Goal: Task Accomplishment & Management: Manage account settings

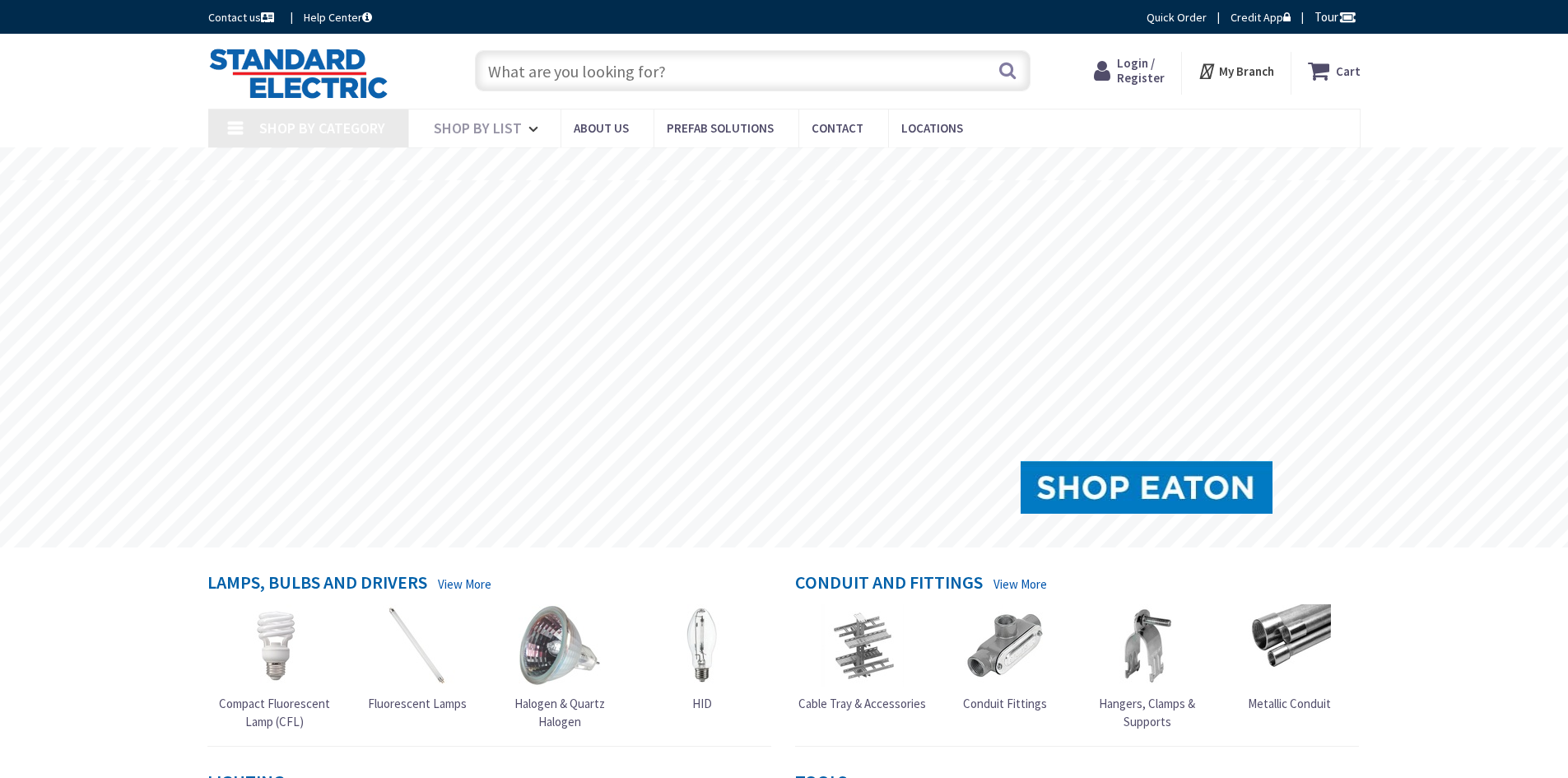
type input "[GEOGRAPHIC_DATA], [GEOGRAPHIC_DATA]"
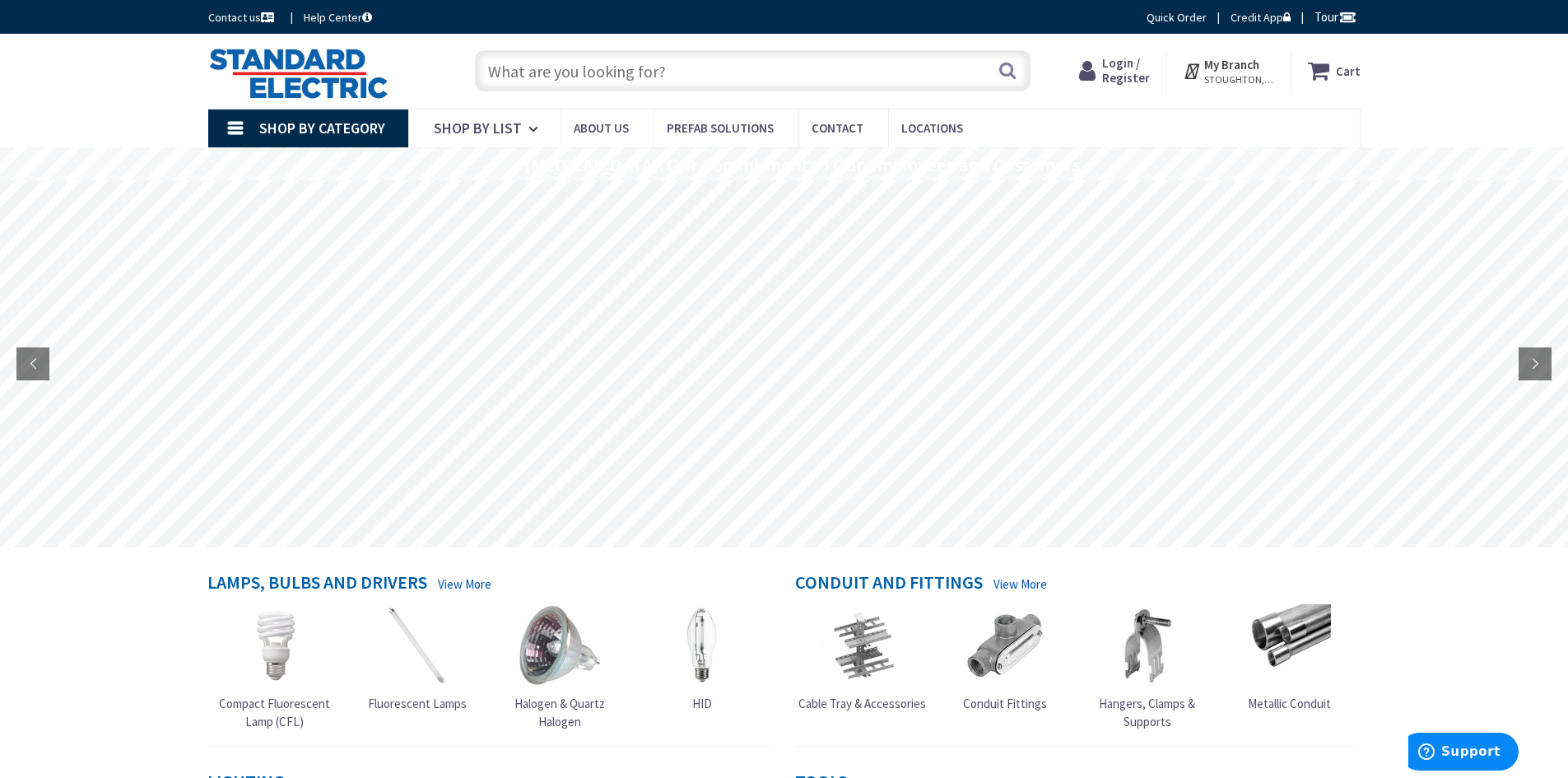
click at [1119, 72] on span "Login / Register" at bounding box center [1126, 70] width 48 height 30
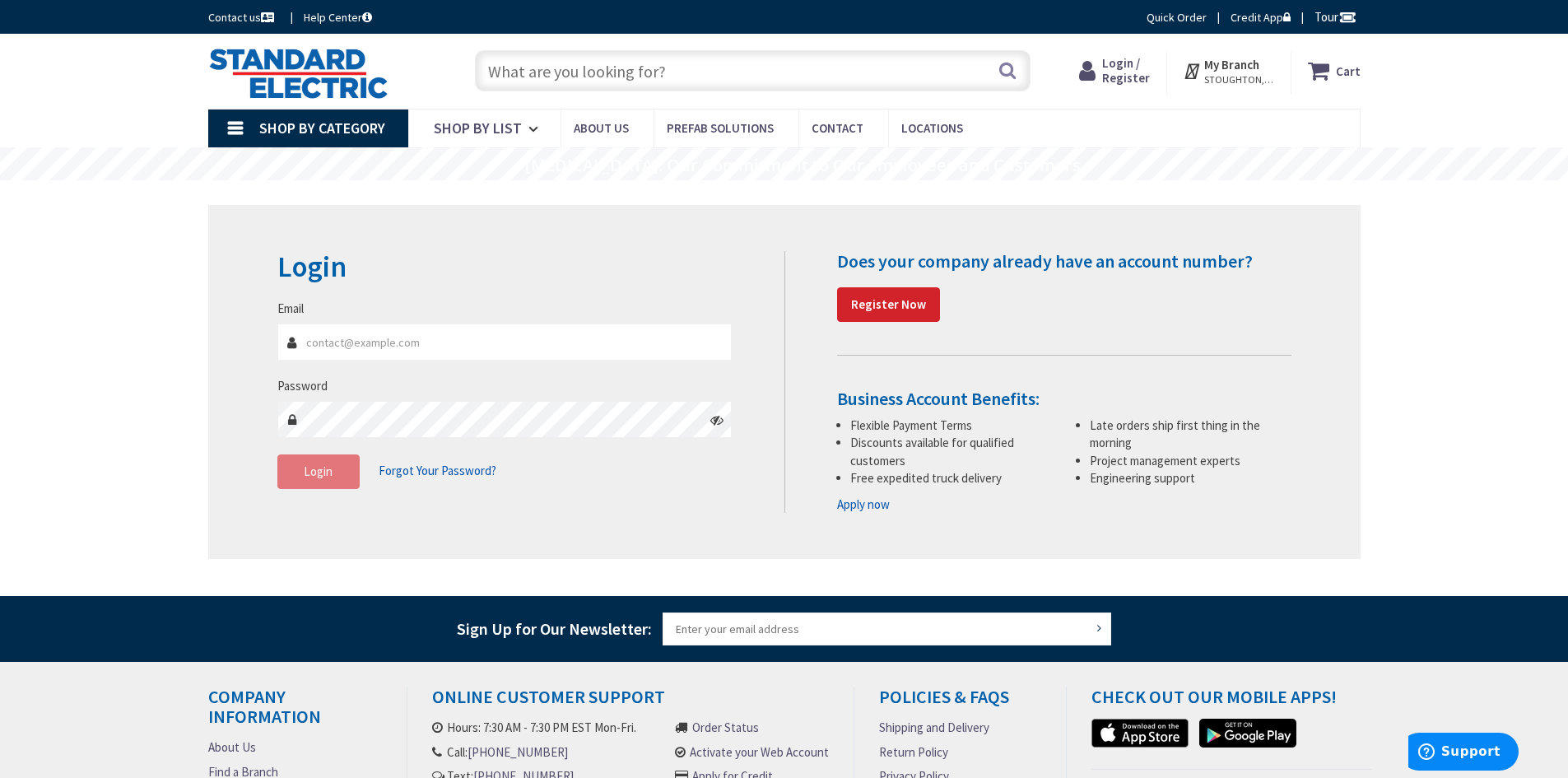
type input "cfurdon@metalbellows.com"
click at [314, 469] on span "Login" at bounding box center [318, 472] width 29 height 16
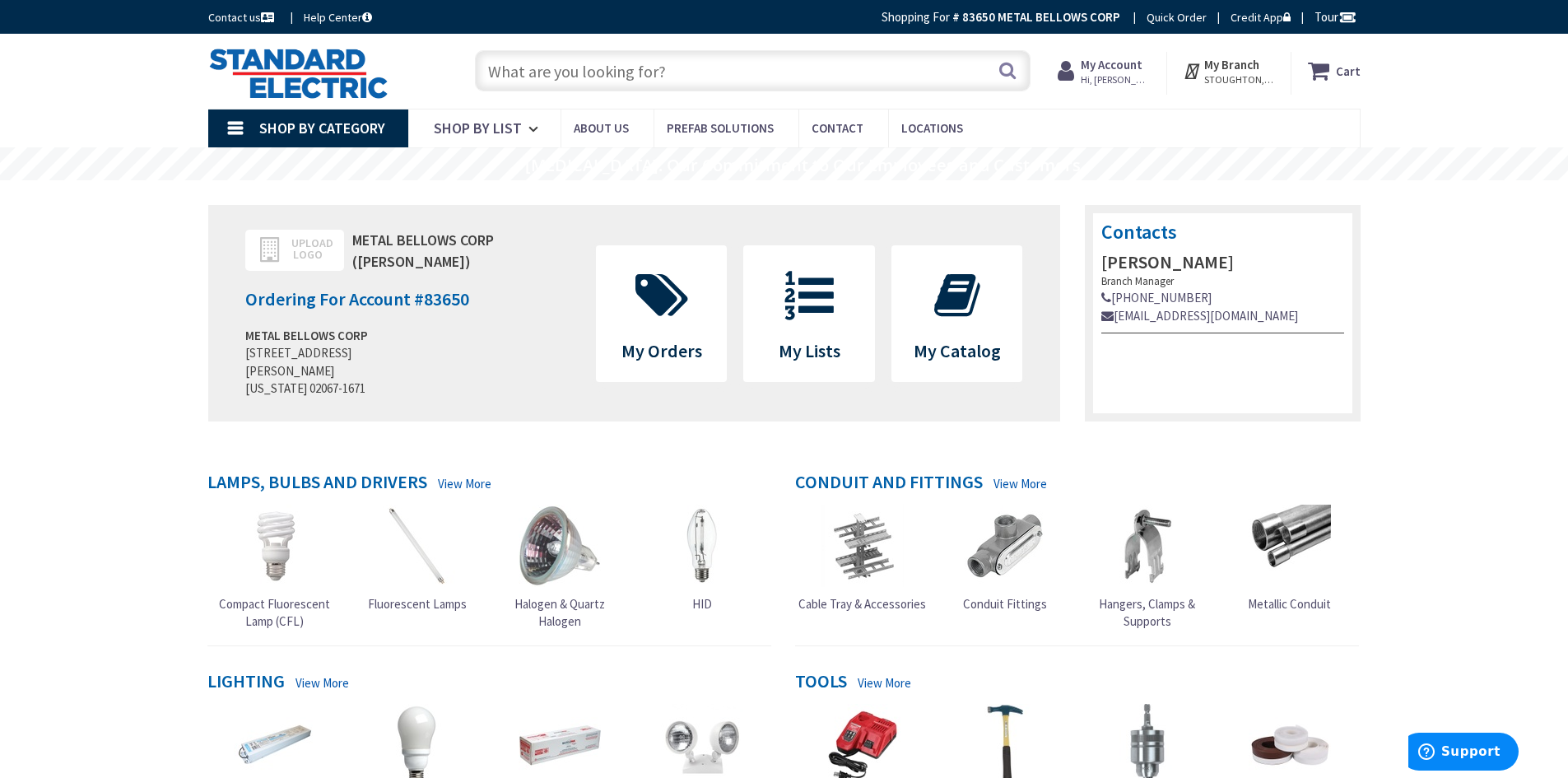
click at [1106, 67] on strong "My Account" at bounding box center [1112, 64] width 62 height 16
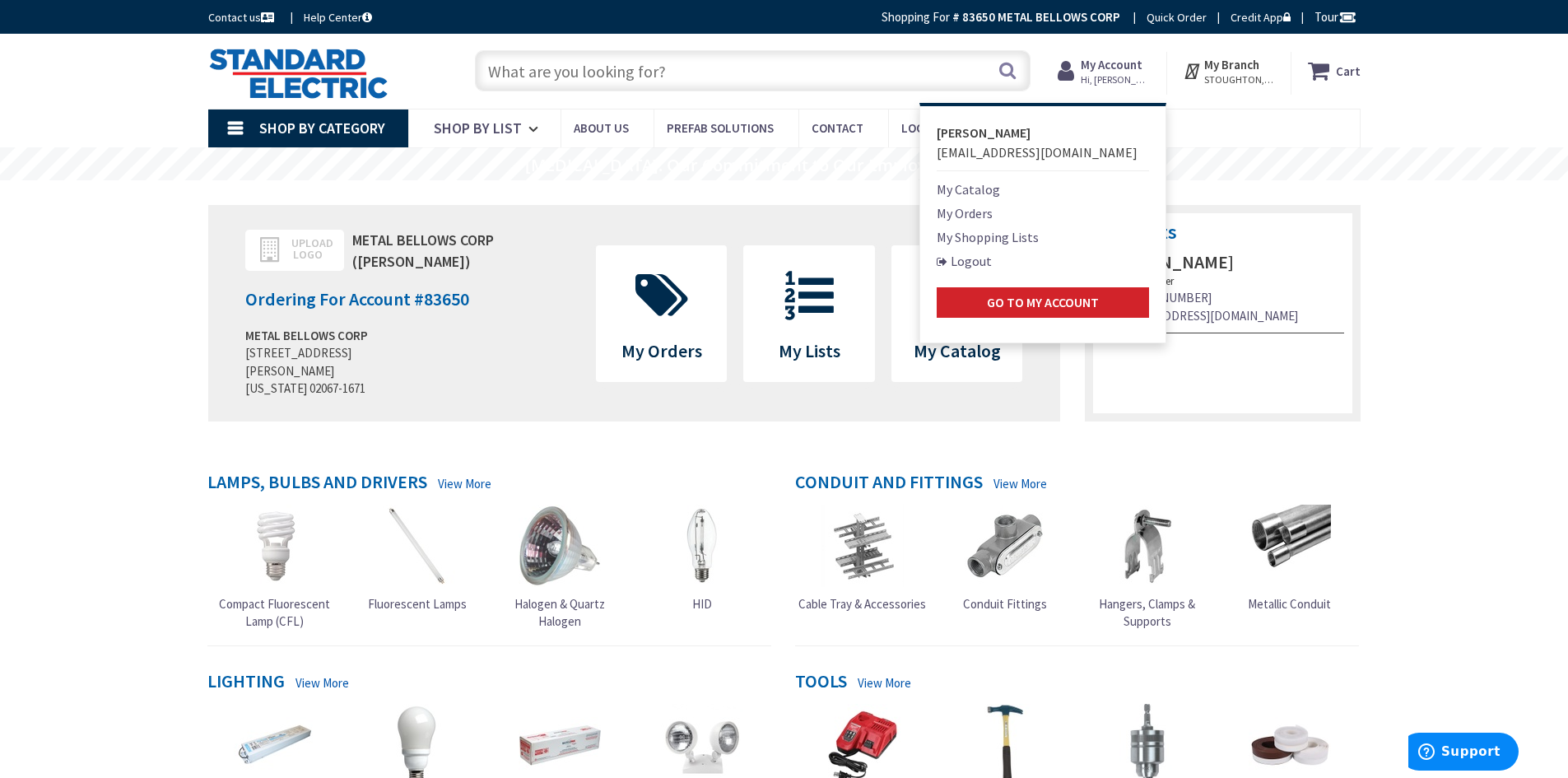
click at [987, 190] on link "My Catalog" at bounding box center [968, 190] width 63 height 19
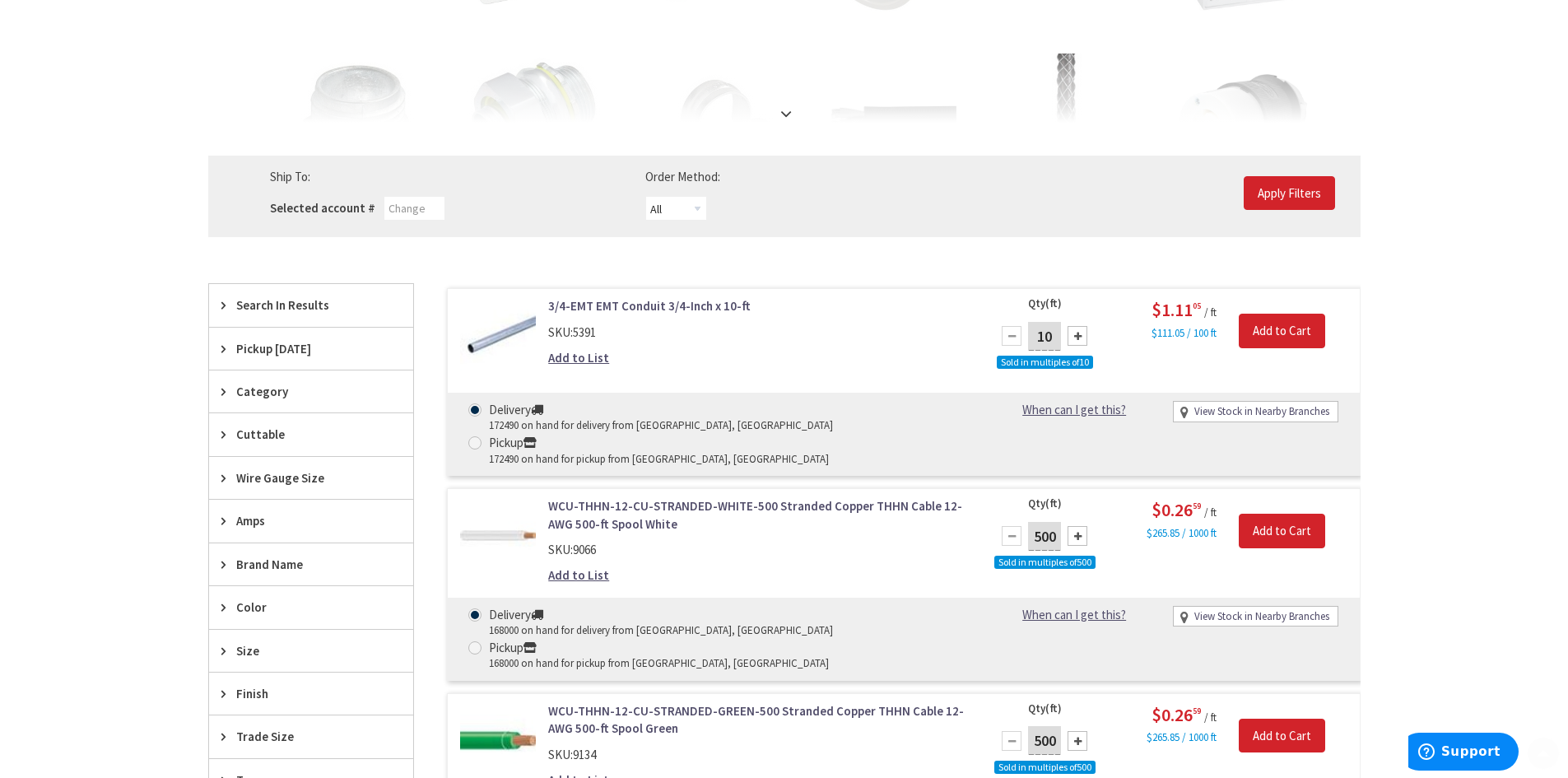
scroll to position [494, 0]
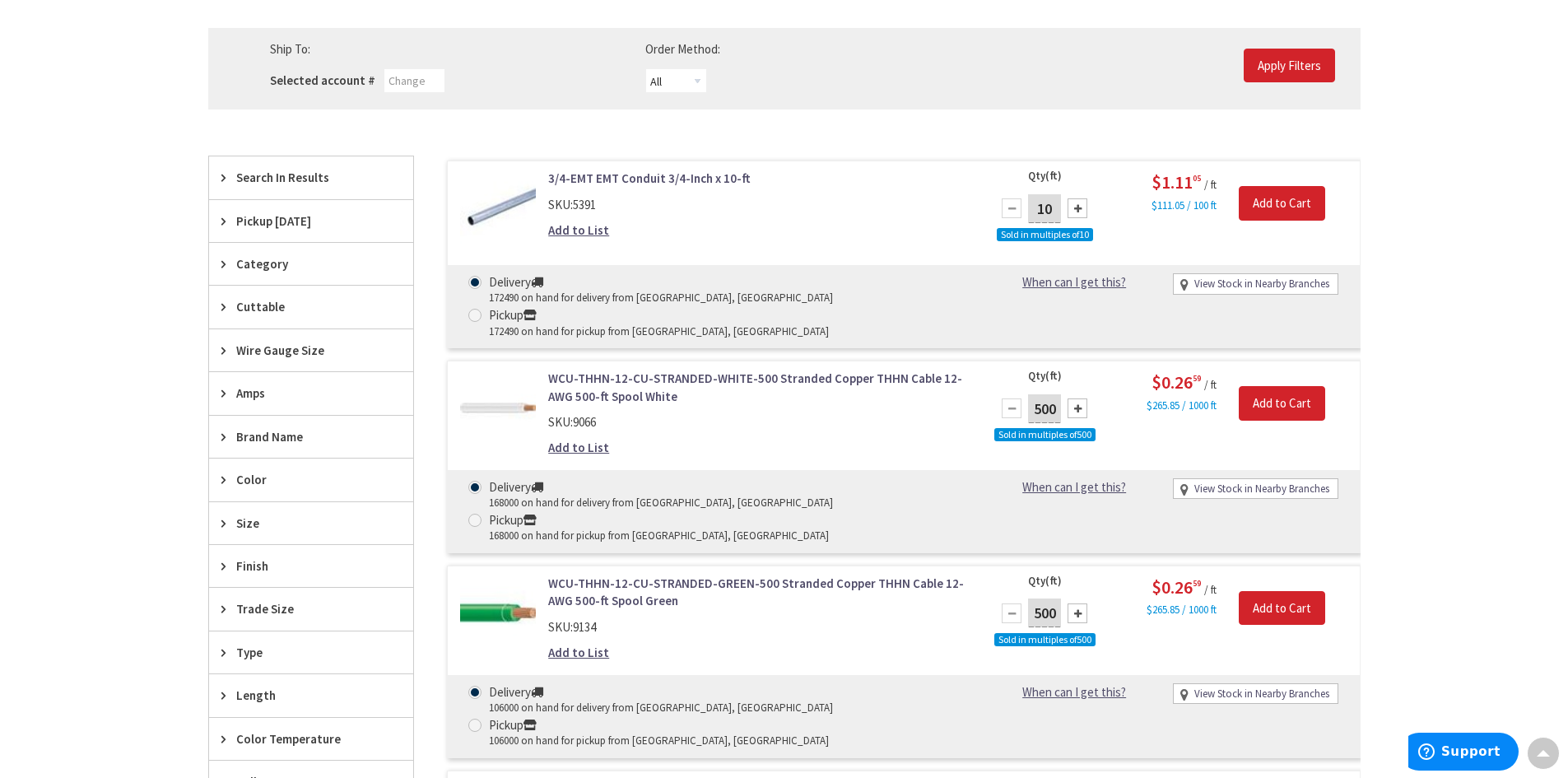
click at [224, 437] on icon at bounding box center [227, 437] width 13 height 13
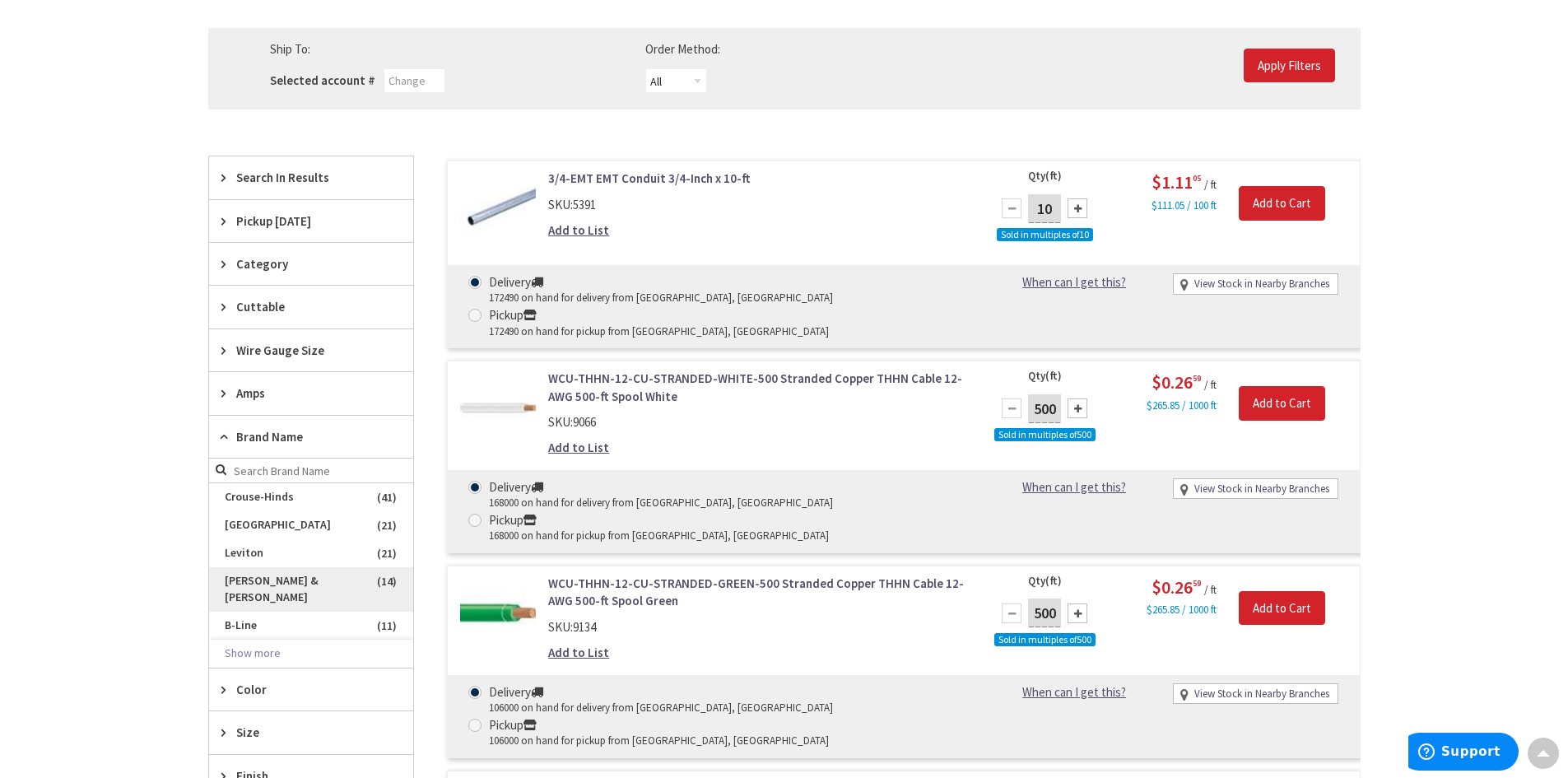
click at [245, 581] on span "Thomas & Betts" at bounding box center [311, 589] width 204 height 45
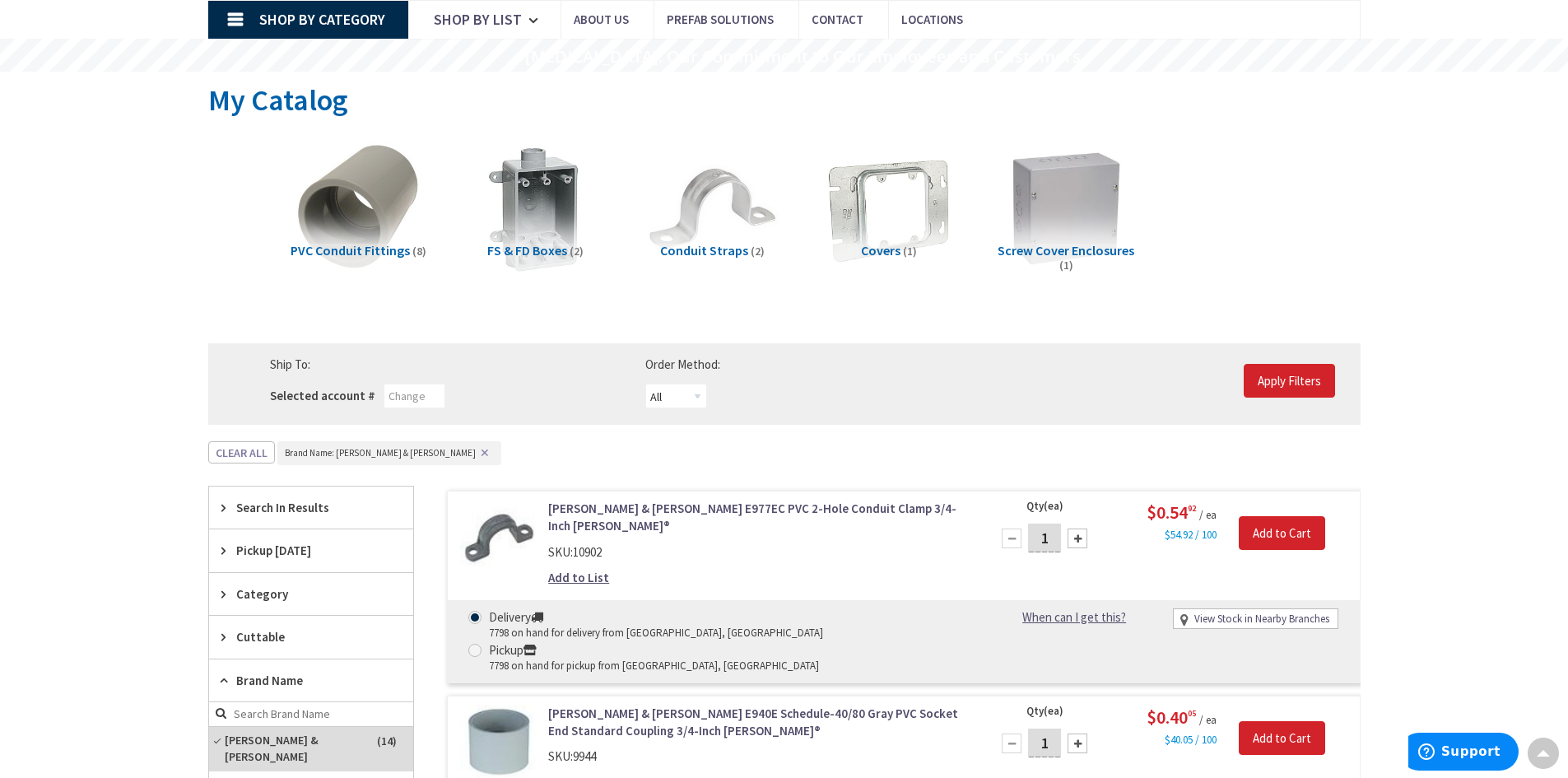
scroll to position [0, 0]
